Goal: Task Accomplishment & Management: Manage account settings

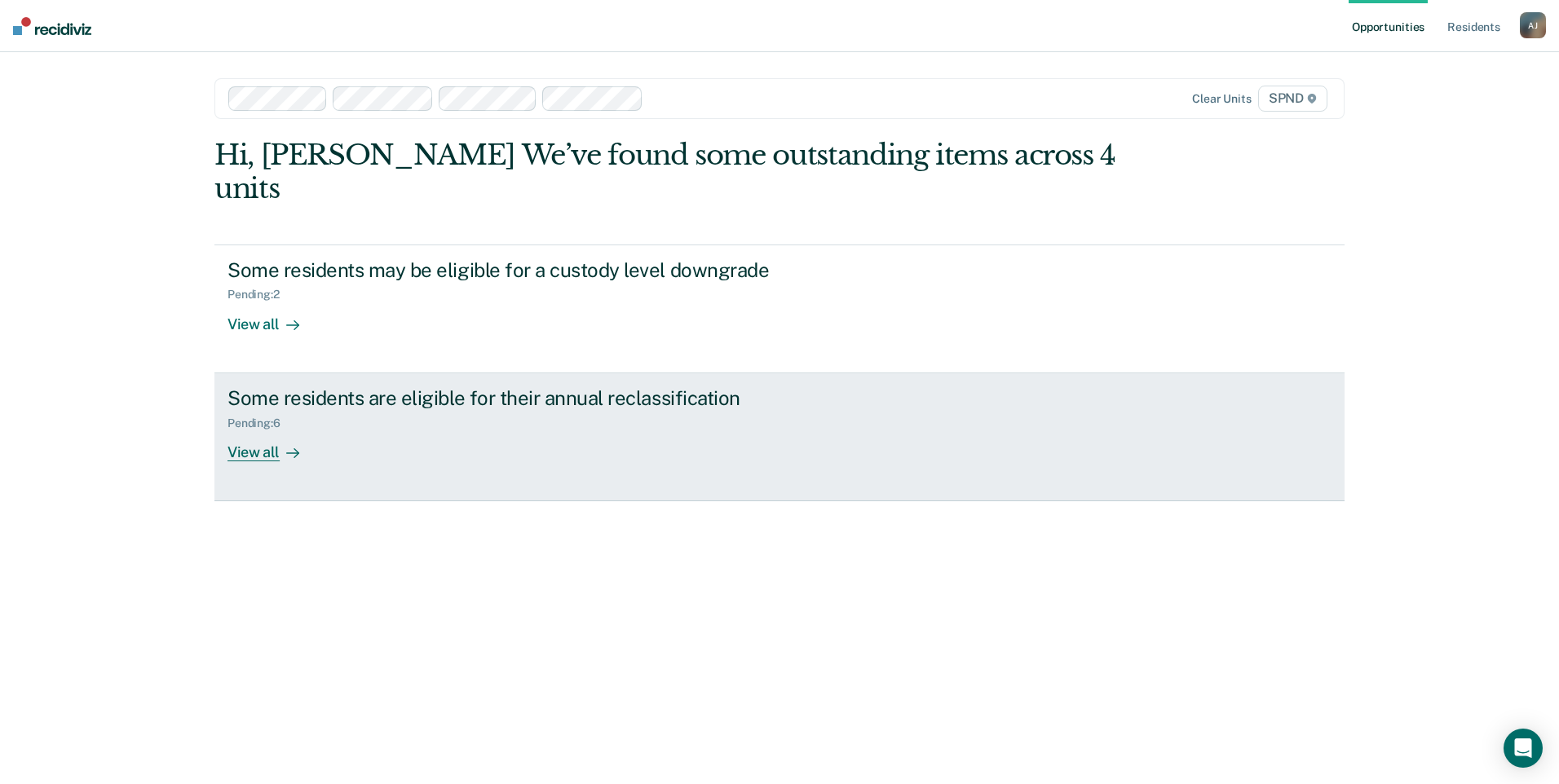
click at [245, 429] on div "View all" at bounding box center [273, 445] width 92 height 32
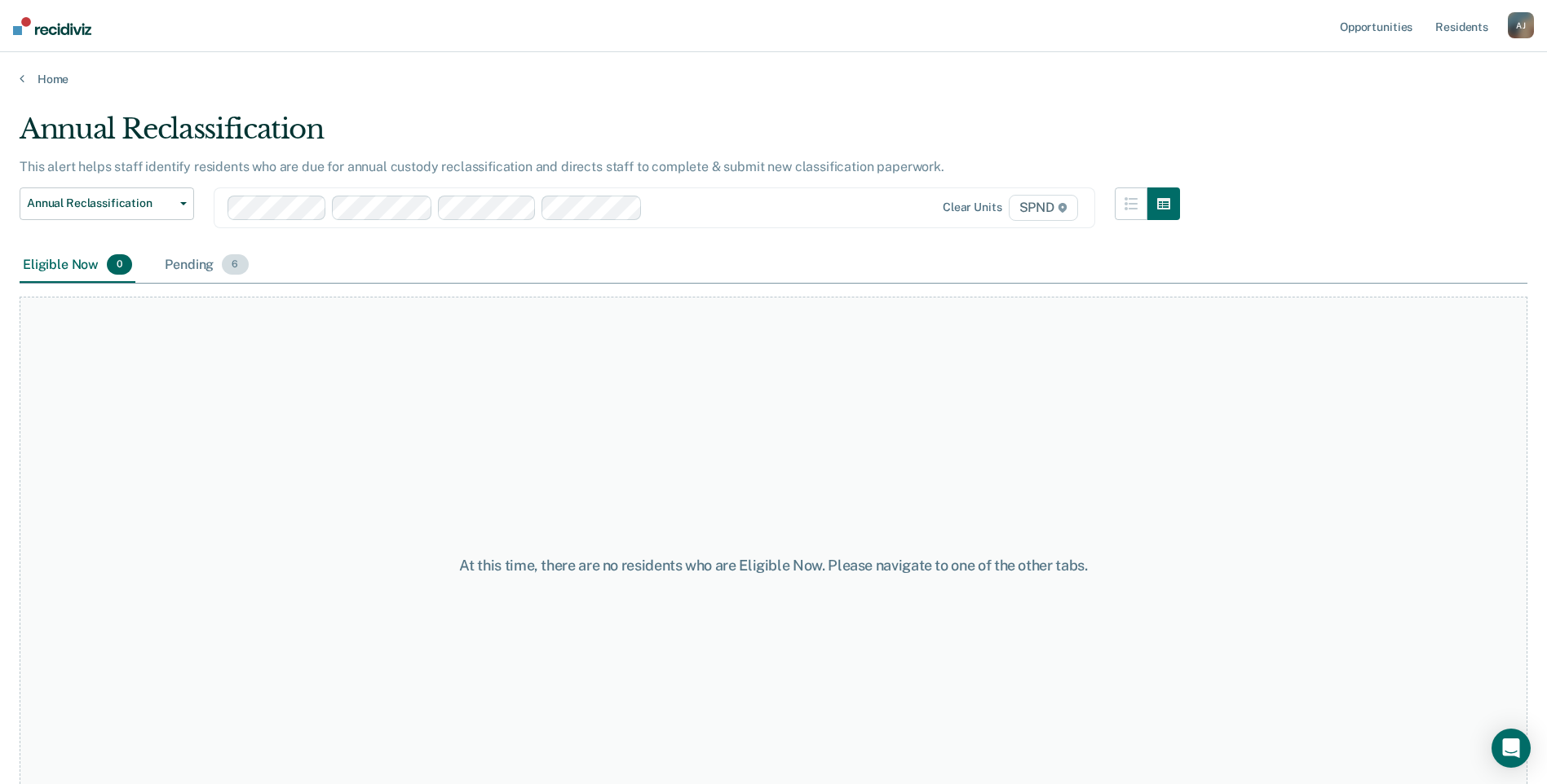
click at [205, 266] on div "Pending 6" at bounding box center [206, 266] width 90 height 36
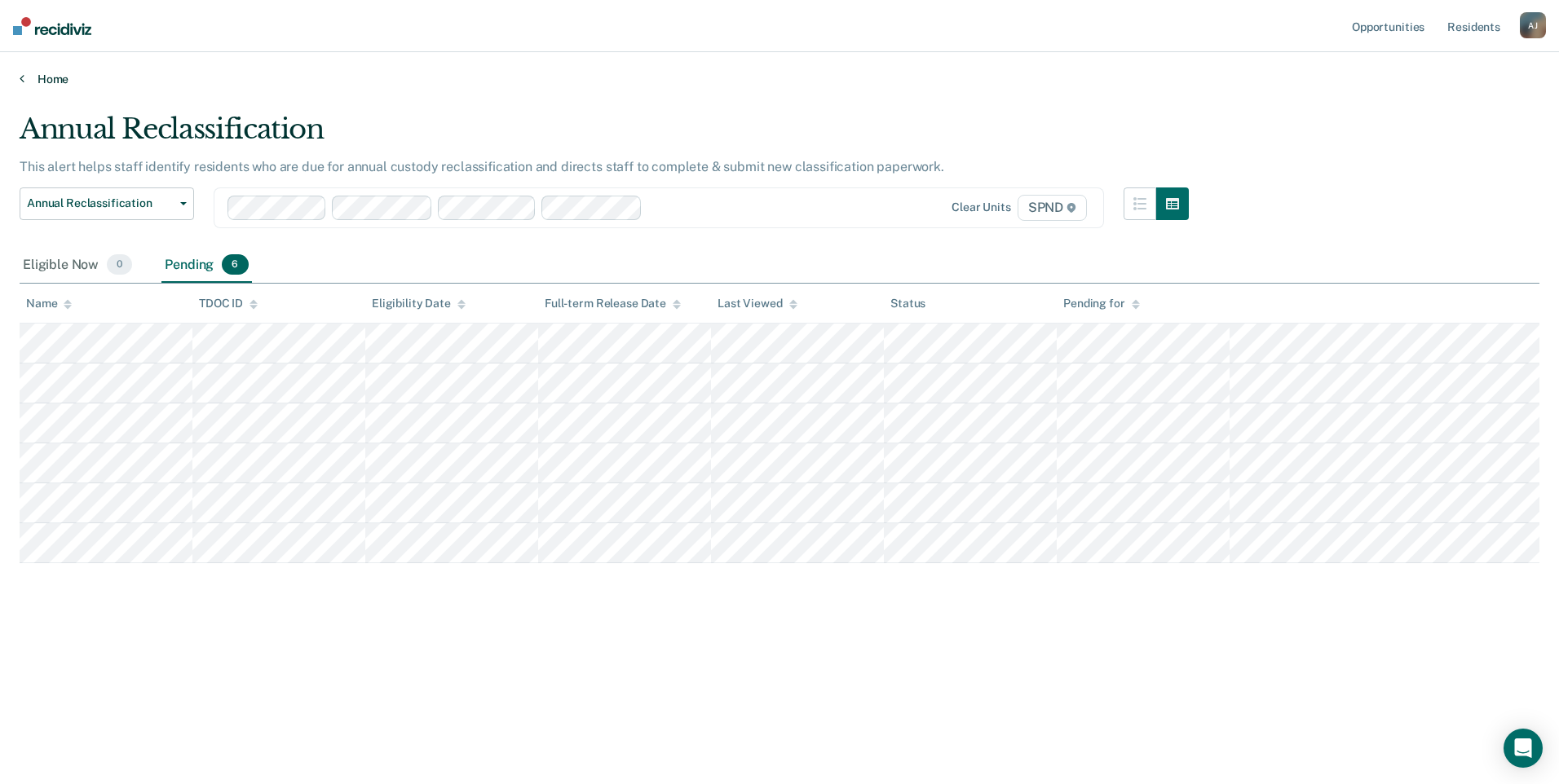
click at [1049, 81] on link "Home" at bounding box center [780, 79] width 1520 height 15
